Goal: Task Accomplishment & Management: Manage account settings

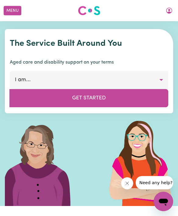
click at [18, 7] on button "Menu" at bounding box center [13, 10] width 18 height 9
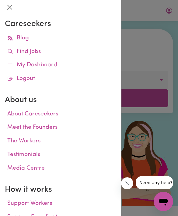
click at [56, 55] on link "Find Jobs" at bounding box center [60, 52] width 111 height 14
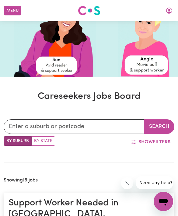
scroll to position [82, 0]
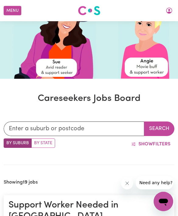
click at [165, 12] on icon "My Account" at bounding box center [168, 10] width 7 height 7
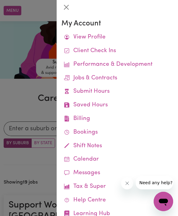
click at [123, 36] on link "View Profile" at bounding box center [116, 38] width 111 height 14
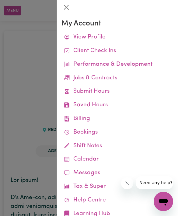
click at [68, 9] on button "Close" at bounding box center [66, 7] width 10 height 10
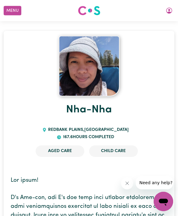
click at [20, 9] on button "Menu" at bounding box center [13, 10] width 18 height 9
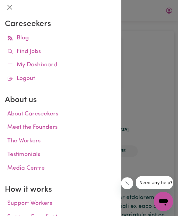
click at [154, 37] on div at bounding box center [89, 108] width 178 height 216
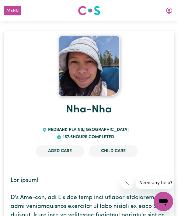
click at [21, 7] on button "Menu" at bounding box center [13, 10] width 18 height 9
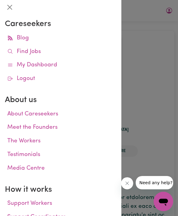
click at [53, 63] on link "My Dashboard" at bounding box center [60, 66] width 111 height 14
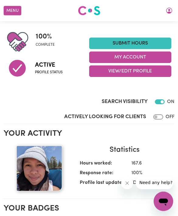
click at [146, 72] on button "View/Edit Profile" at bounding box center [130, 72] width 82 height 12
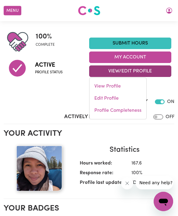
click at [131, 93] on link "Edit Profile" at bounding box center [117, 99] width 57 height 12
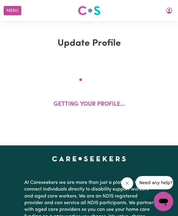
select select "[DEMOGRAPHIC_DATA]"
select select "Student Visa"
select select "Studying a healthcare related degree or qualification"
select select "45"
select select "55"
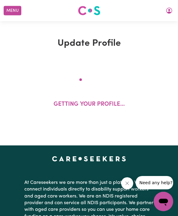
select select "55"
select select "60"
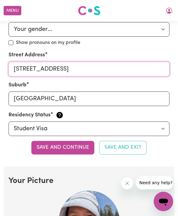
click at [114, 71] on input "[STREET_ADDRESS]" at bounding box center [88, 69] width 161 height 15
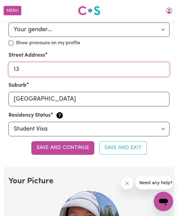
type input "1"
type input "15 [PERSON_NAME]"
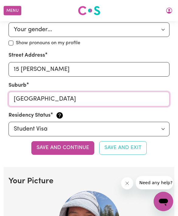
click at [123, 93] on input "[GEOGRAPHIC_DATA]" at bounding box center [88, 99] width 161 height 15
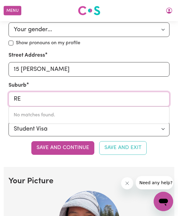
type input "R"
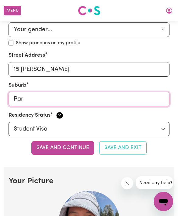
type input "Park"
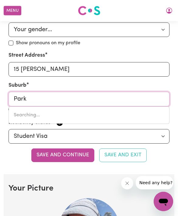
type input "[GEOGRAPHIC_DATA]"
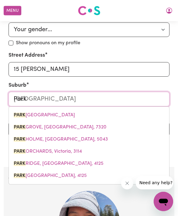
type input "Parki"
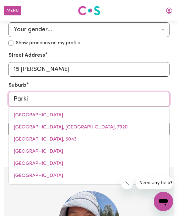
type input "[PERSON_NAME], [GEOGRAPHIC_DATA], 4115"
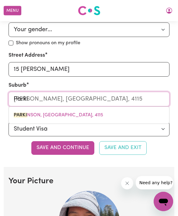
type input "[PERSON_NAME]"
type input "[PERSON_NAME], [GEOGRAPHIC_DATA], 4115"
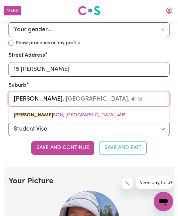
click at [81, 109] on link "[PERSON_NAME] SON, [GEOGRAPHIC_DATA], 4115" at bounding box center [89, 115] width 160 height 12
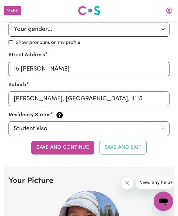
click at [70, 144] on button "Save and continue" at bounding box center [62, 147] width 63 height 13
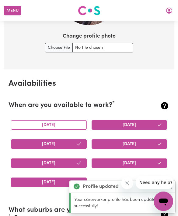
scroll to position [552, 0]
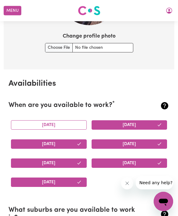
click at [69, 121] on button "[DATE]" at bounding box center [49, 124] width 76 height 9
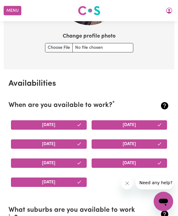
click at [79, 142] on icon "button" at bounding box center [78, 144] width 5 height 5
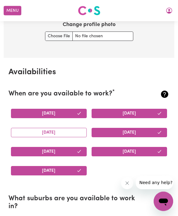
scroll to position [564, 0]
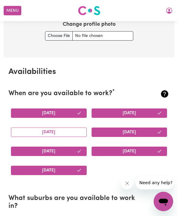
click at [137, 147] on button "[DATE]" at bounding box center [129, 151] width 76 height 9
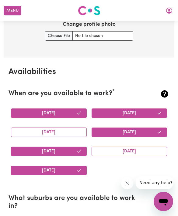
click at [74, 168] on button "[DATE]" at bounding box center [49, 170] width 76 height 9
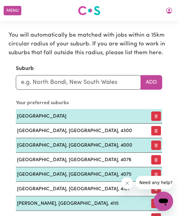
scroll to position [750, 0]
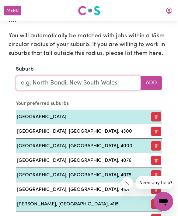
click at [108, 79] on input "text" at bounding box center [78, 83] width 125 height 15
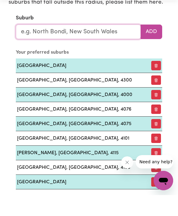
scroll to position [784, 0]
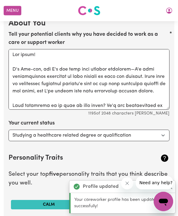
scroll to position [1019, 0]
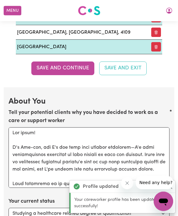
click at [126, 62] on button "Save and Exit" at bounding box center [122, 68] width 47 height 13
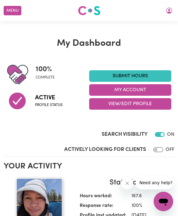
click at [16, 11] on button "Menu" at bounding box center [13, 10] width 18 height 9
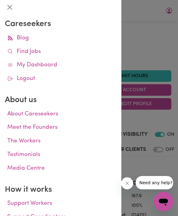
click at [12, 6] on button "Close" at bounding box center [10, 7] width 10 height 10
